Goal: Browse casually

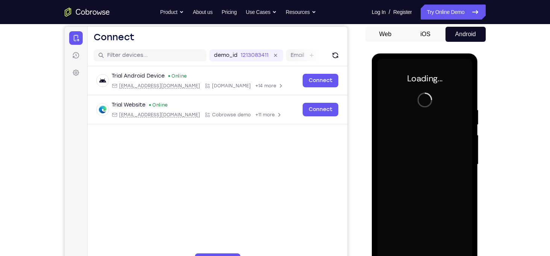
scroll to position [71, 0]
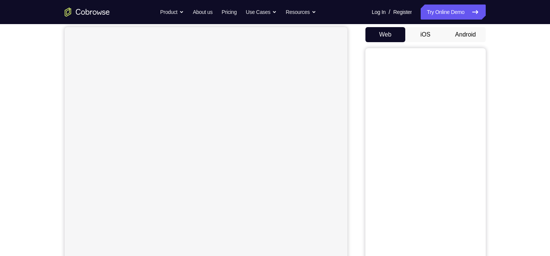
click at [474, 36] on button "Android" at bounding box center [466, 34] width 40 height 15
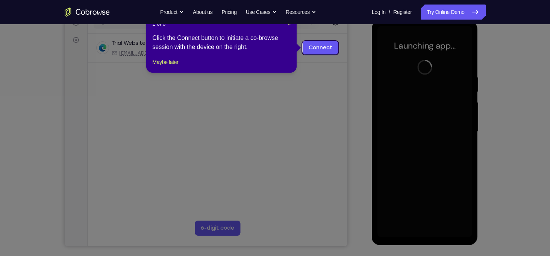
scroll to position [104, 0]
click at [290, 26] on span "×" at bounding box center [289, 24] width 3 height 6
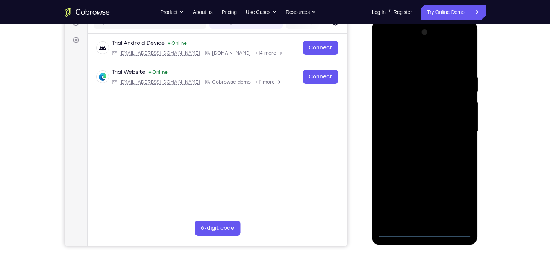
click at [425, 230] on div at bounding box center [425, 131] width 95 height 211
click at [461, 196] on div at bounding box center [425, 131] width 95 height 211
click at [423, 62] on div at bounding box center [425, 131] width 95 height 211
click at [456, 128] on div at bounding box center [425, 131] width 95 height 211
click at [458, 127] on div at bounding box center [425, 131] width 95 height 211
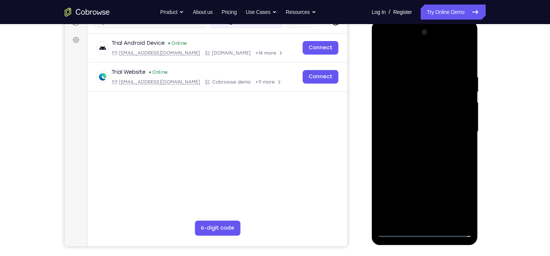
click at [458, 127] on div at bounding box center [425, 131] width 95 height 211
click at [416, 147] on div at bounding box center [425, 131] width 95 height 211
click at [412, 126] on div at bounding box center [425, 131] width 95 height 211
click at [417, 121] on div at bounding box center [425, 131] width 95 height 211
click at [429, 133] on div at bounding box center [425, 131] width 95 height 211
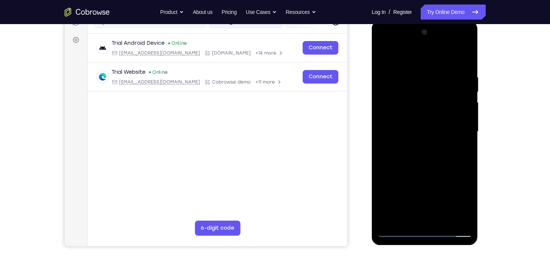
click at [436, 159] on div at bounding box center [425, 131] width 95 height 211
click at [435, 166] on div at bounding box center [425, 131] width 95 height 211
click at [460, 58] on div at bounding box center [425, 131] width 95 height 211
click at [446, 136] on div at bounding box center [425, 131] width 95 height 211
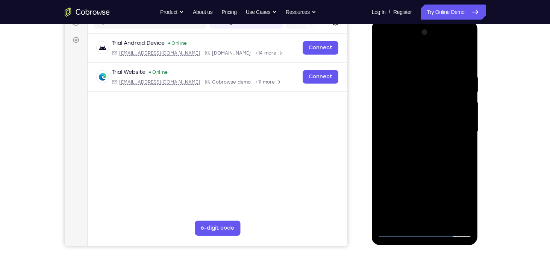
click at [446, 136] on div at bounding box center [425, 131] width 95 height 211
drag, startPoint x: 427, startPoint y: 144, endPoint x: 424, endPoint y: 43, distance: 100.4
click at [424, 43] on div at bounding box center [425, 131] width 95 height 211
drag, startPoint x: 440, startPoint y: 163, endPoint x: 443, endPoint y: 64, distance: 98.9
click at [443, 64] on div at bounding box center [425, 131] width 95 height 211
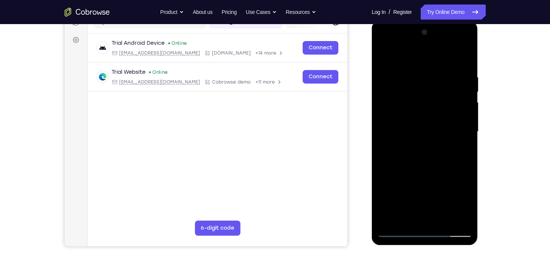
click at [444, 218] on div at bounding box center [425, 131] width 95 height 211
click at [431, 170] on div at bounding box center [425, 131] width 95 height 211
click at [388, 55] on div at bounding box center [425, 131] width 95 height 211
drag, startPoint x: 418, startPoint y: 73, endPoint x: 414, endPoint y: 204, distance: 131.7
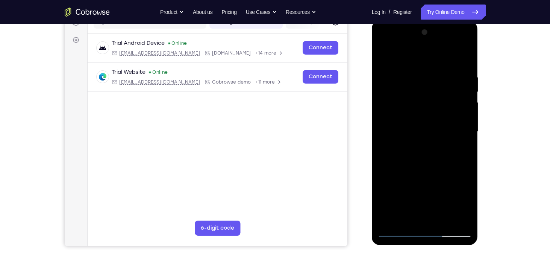
click at [414, 204] on div at bounding box center [425, 131] width 95 height 211
click at [427, 78] on div at bounding box center [425, 131] width 95 height 211
click at [411, 77] on div at bounding box center [425, 131] width 95 height 211
click at [462, 114] on div at bounding box center [425, 131] width 95 height 211
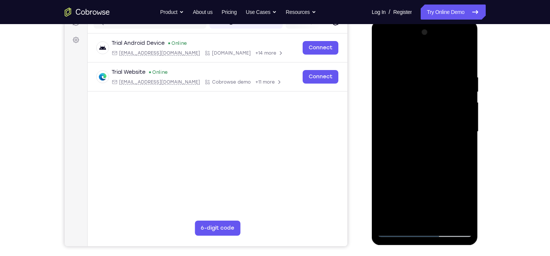
click at [462, 114] on div at bounding box center [425, 131] width 95 height 211
click at [453, 125] on div at bounding box center [425, 131] width 95 height 211
click at [454, 114] on div at bounding box center [425, 131] width 95 height 211
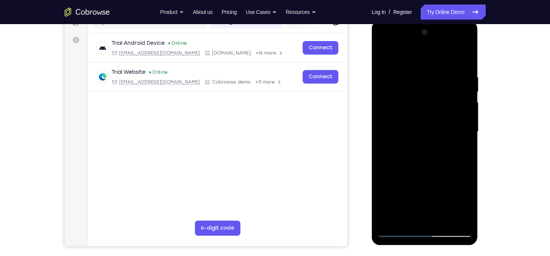
click at [464, 90] on div at bounding box center [425, 131] width 95 height 211
click at [461, 59] on div at bounding box center [425, 131] width 95 height 211
click at [464, 60] on div at bounding box center [425, 131] width 95 height 211
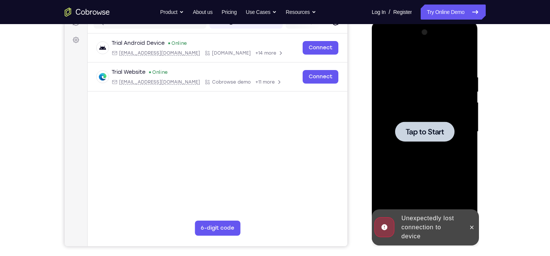
click at [430, 118] on div at bounding box center [425, 131] width 95 height 211
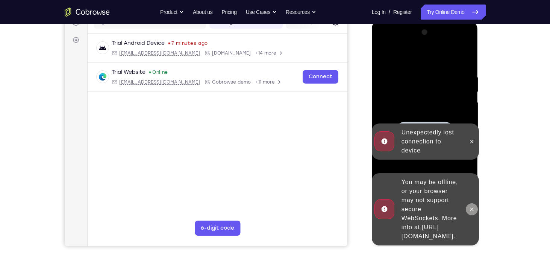
click at [468, 204] on button at bounding box center [472, 209] width 12 height 12
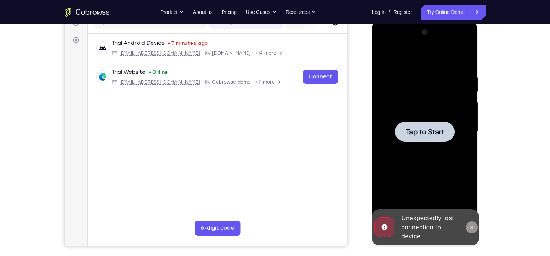
click at [467, 227] on button at bounding box center [472, 227] width 12 height 12
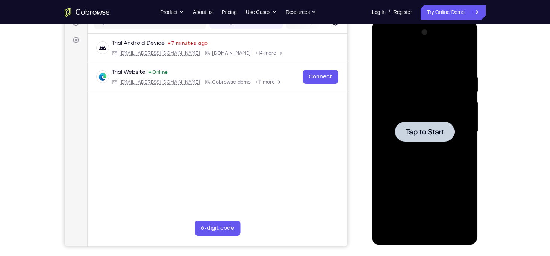
click at [421, 122] on div at bounding box center [424, 131] width 59 height 20
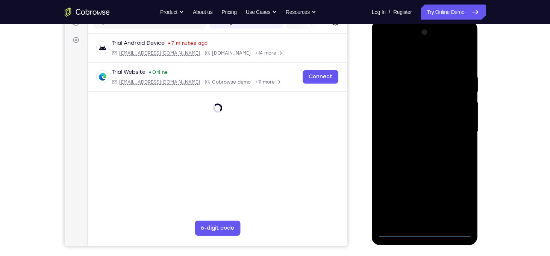
click at [424, 233] on div at bounding box center [425, 131] width 95 height 211
click at [456, 198] on div at bounding box center [425, 131] width 95 height 211
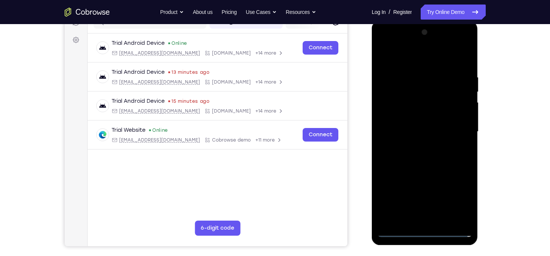
click at [425, 59] on div at bounding box center [425, 131] width 95 height 211
click at [451, 129] on div at bounding box center [425, 131] width 95 height 211
click at [418, 146] on div at bounding box center [425, 131] width 95 height 211
click at [428, 118] on div at bounding box center [425, 131] width 95 height 211
click at [414, 121] on div at bounding box center [425, 131] width 95 height 211
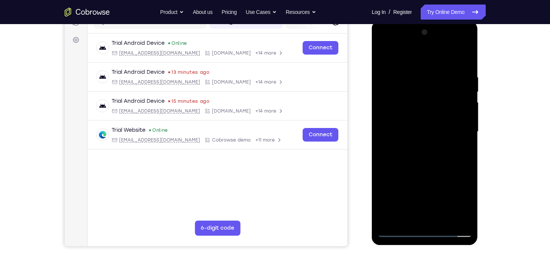
click at [414, 97] on div at bounding box center [425, 131] width 95 height 211
click at [411, 112] on div at bounding box center [425, 131] width 95 height 211
click at [420, 130] on div at bounding box center [425, 131] width 95 height 211
click at [463, 53] on div at bounding box center [425, 131] width 95 height 211
click at [464, 62] on div at bounding box center [425, 131] width 95 height 211
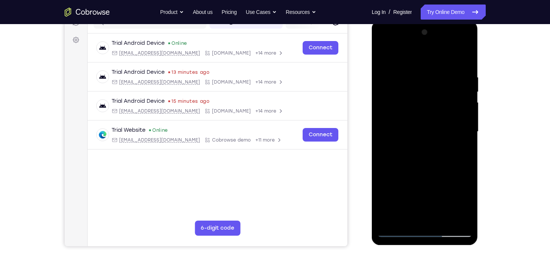
click at [412, 74] on div at bounding box center [425, 131] width 95 height 211
